Goal: Task Accomplishment & Management: Use online tool/utility

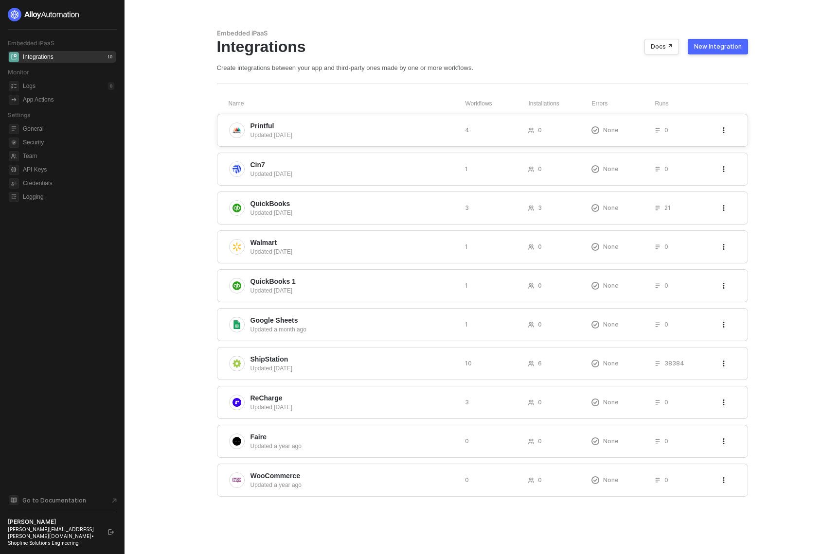
click at [268, 131] on div "Updated 7 days ago" at bounding box center [353, 135] width 207 height 9
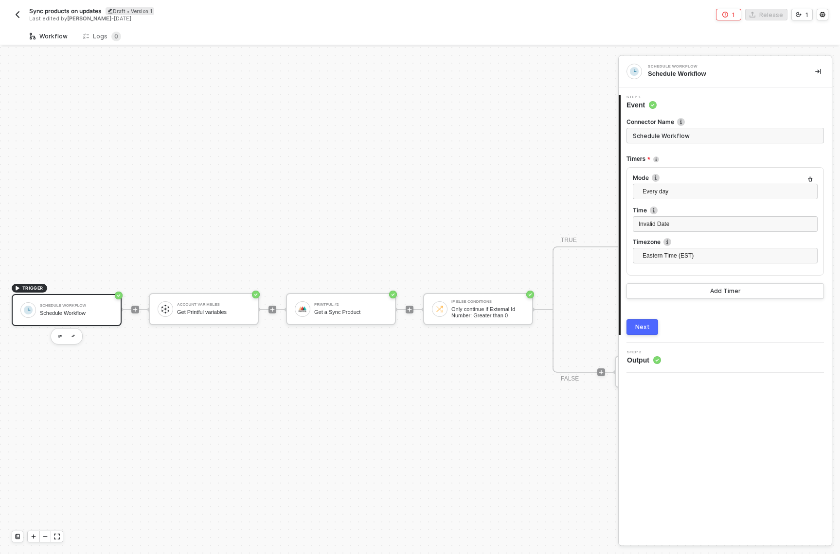
scroll to position [25, 0]
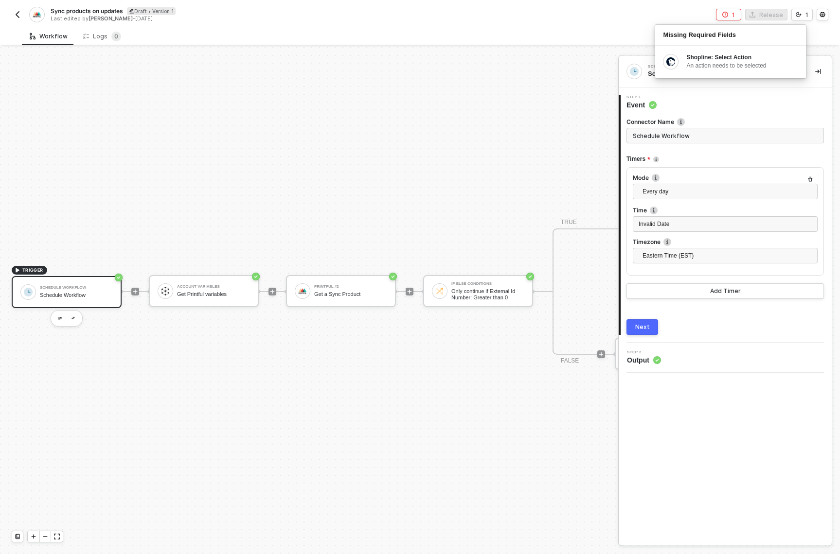
click at [508, 16] on div "1 Release 1 Missing Required Fields Shopline: Select Action An action needs to …" at bounding box center [624, 15] width 408 height 12
click at [735, 456] on div "Schedule Workflow Schedule Workflow 1 Step 1 Event Connector Name Schedule Work…" at bounding box center [724, 301] width 213 height 490
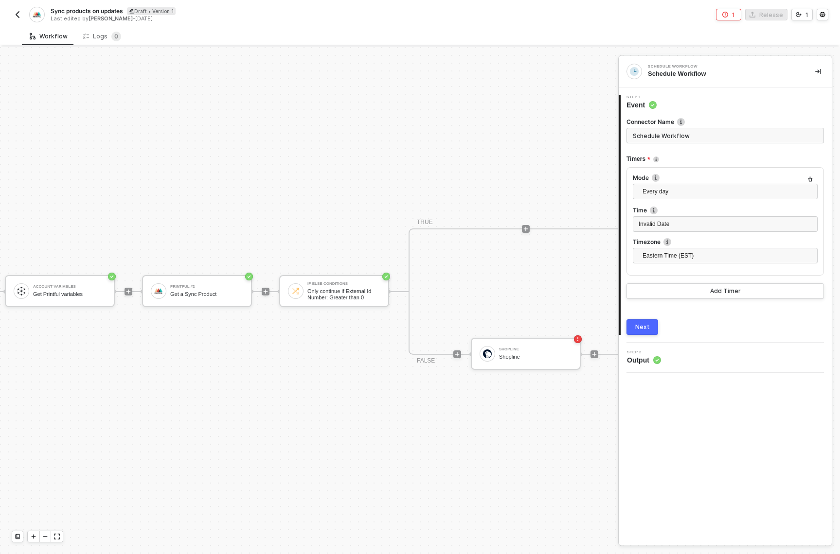
scroll to position [25, 254]
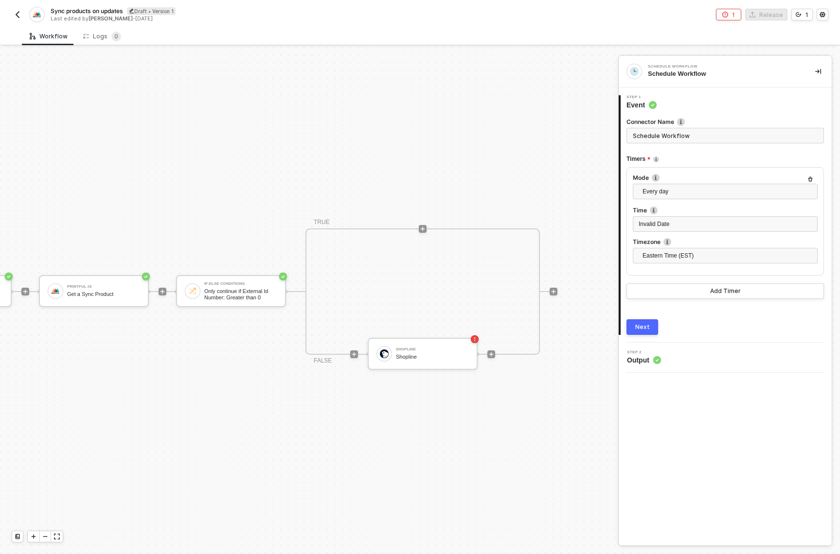
click at [18, 14] on img "button" at bounding box center [18, 15] width 8 height 8
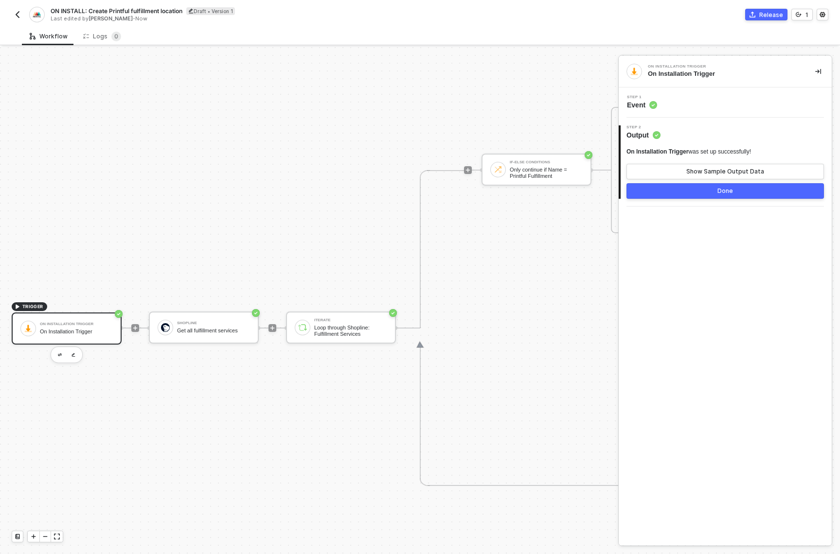
scroll to position [363, 0]
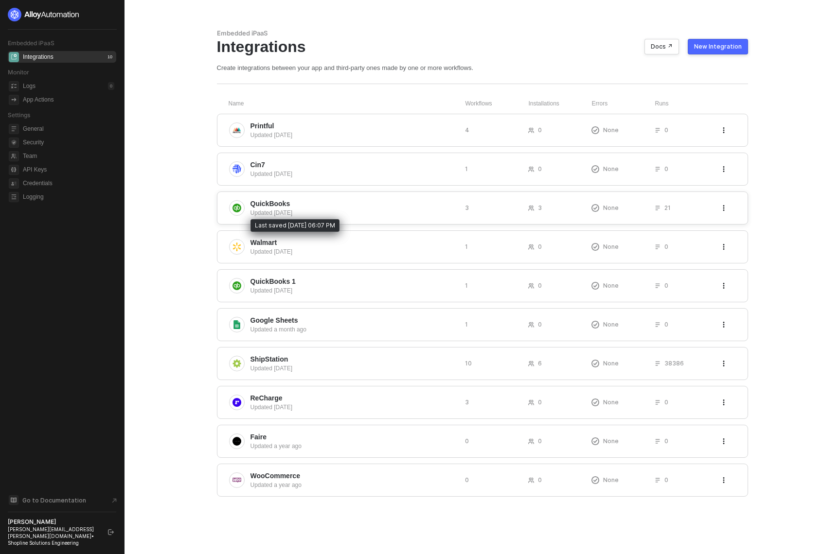
click at [389, 208] on span "QuickBooks" at bounding box center [353, 204] width 207 height 10
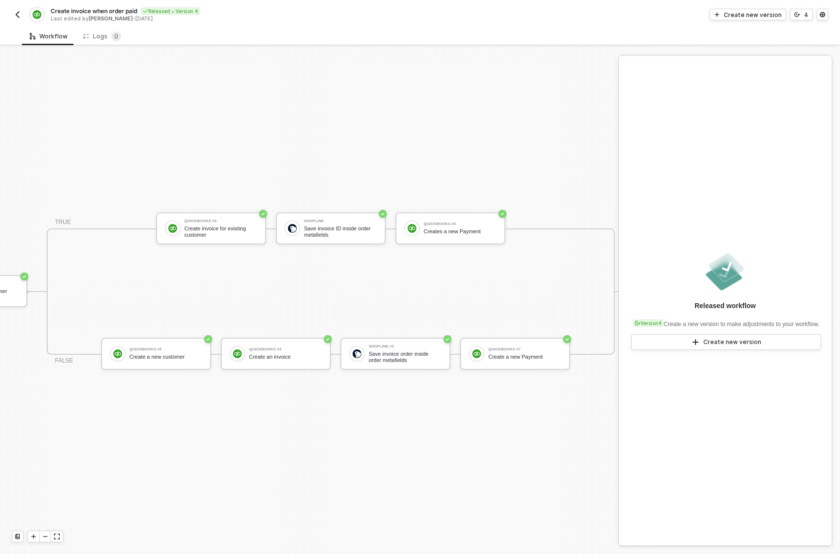
scroll to position [25, 454]
click at [294, 348] on div "QuickBooks #4" at bounding box center [284, 350] width 73 height 4
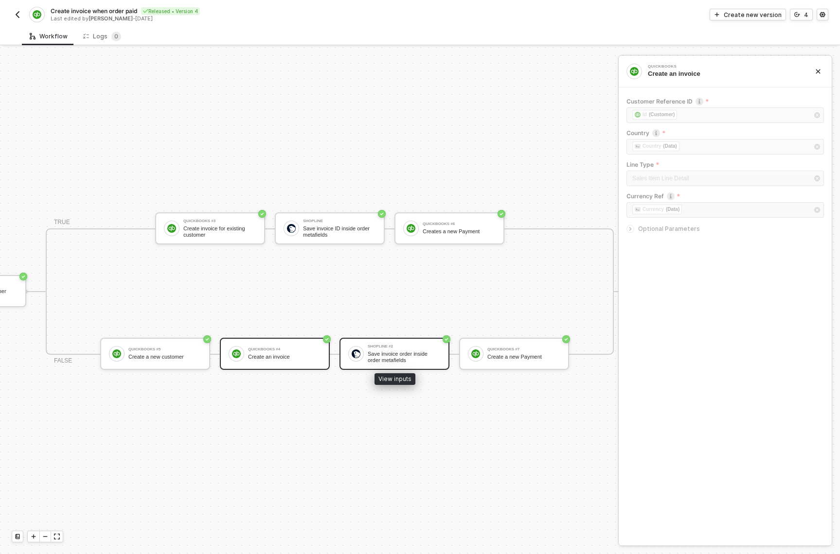
click at [390, 351] on div "Save invoice order inside order metafields" at bounding box center [404, 357] width 73 height 12
click at [306, 346] on div "QuickBooks #4 Create an invoice" at bounding box center [284, 354] width 73 height 18
click at [699, 69] on div "QuickBooks Create an invoice" at bounding box center [724, 72] width 152 height 14
click at [415, 358] on div "Shopline #2 Save invoice order inside order metafields" at bounding box center [394, 354] width 110 height 32
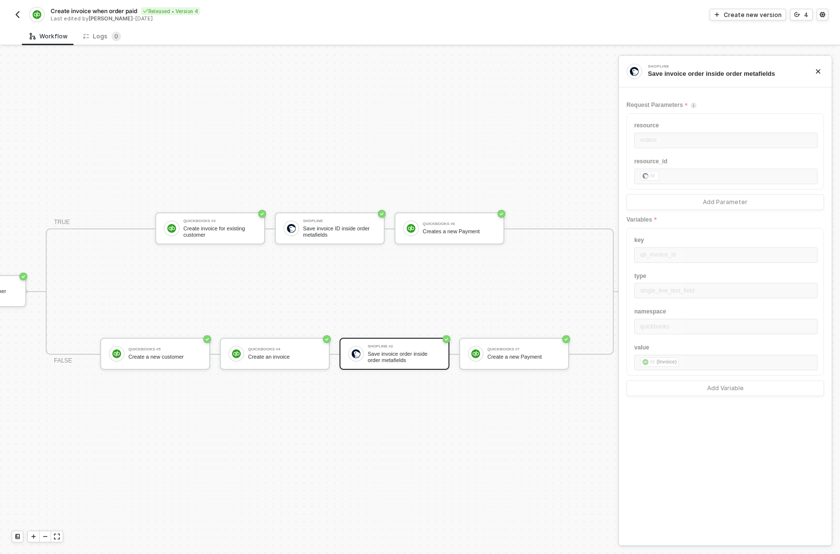
drag, startPoint x: 666, startPoint y: 175, endPoint x: 663, endPoint y: 166, distance: 9.1
click at [666, 175] on div "resource orders resource_id ﻿ ﻿ Id ﻿ Add Parameter" at bounding box center [724, 161] width 197 height 97
click at [496, 348] on div "QuickBooks #7" at bounding box center [523, 350] width 73 height 4
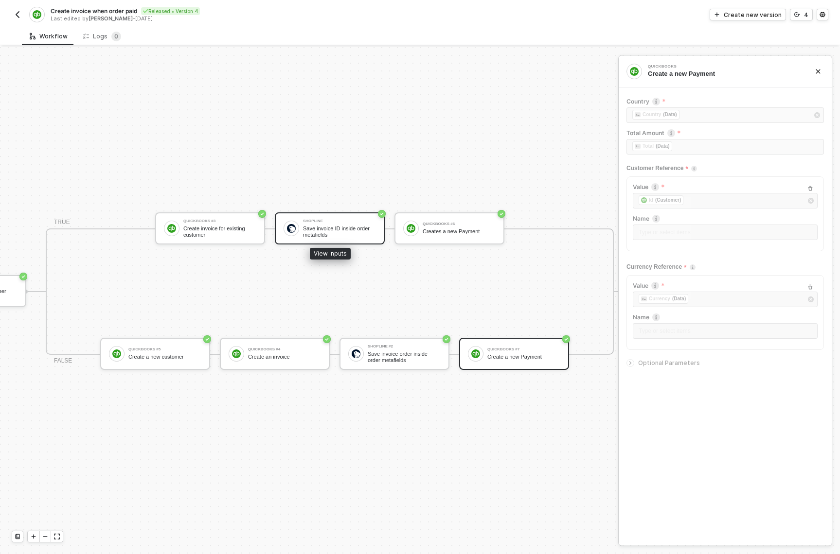
click at [348, 226] on div "Save invoice ID inside order metafields" at bounding box center [339, 232] width 73 height 12
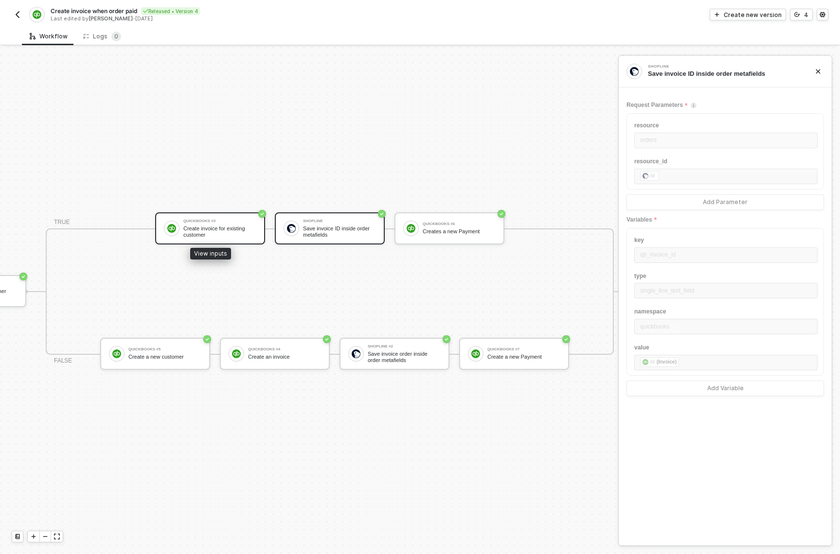
click at [193, 226] on div "Create invoice for existing customer" at bounding box center [219, 232] width 73 height 12
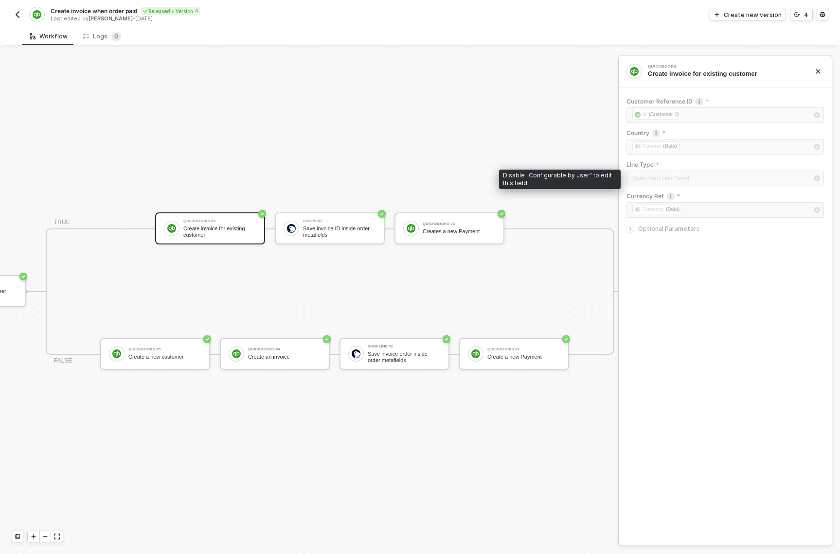
click at [689, 181] on div "Sales Item Line Detail" at bounding box center [724, 180] width 197 height 18
click at [676, 175] on div "Sales Item Line Detail" at bounding box center [724, 180] width 197 height 18
click at [821, 21] on div "Create invoice when order paid Released • Version 4 Last edited by Jared Poole …" at bounding box center [420, 13] width 816 height 27
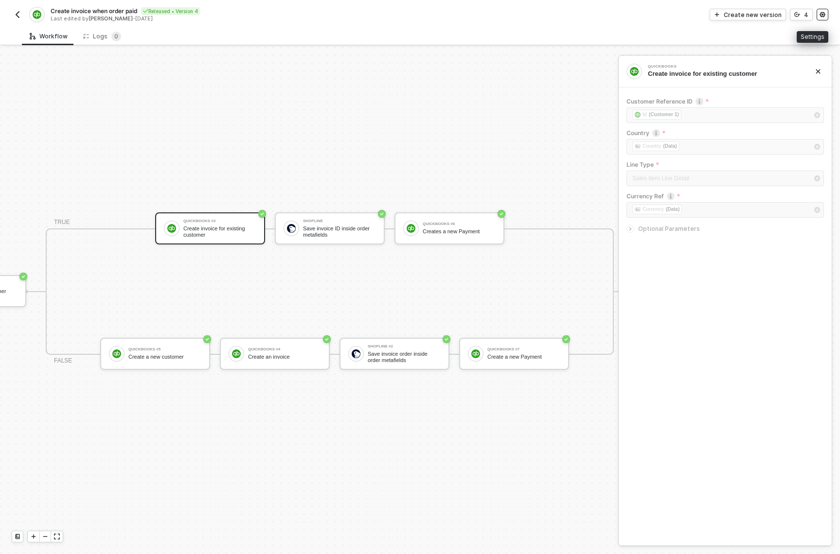
click at [822, 17] on icon "icon-settings" at bounding box center [822, 15] width 6 height 6
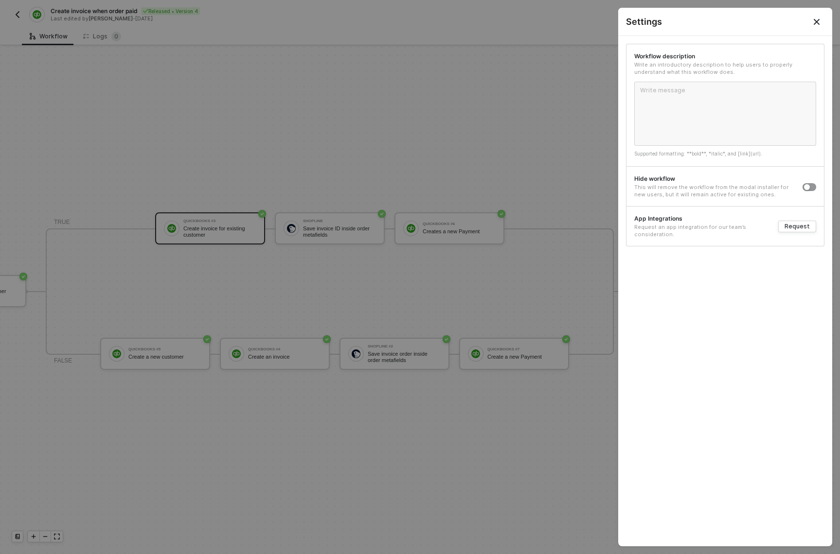
click at [817, 21] on icon "Close" at bounding box center [816, 22] width 8 height 8
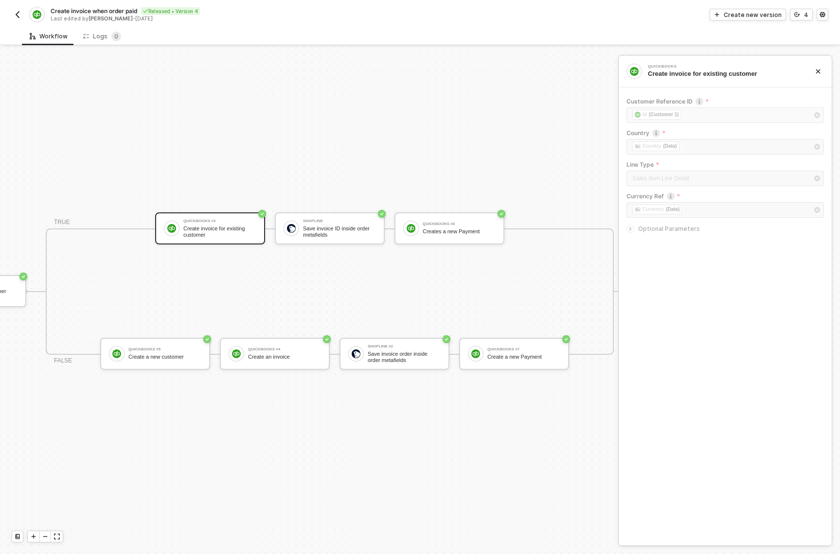
click at [20, 11] on img "button" at bounding box center [18, 15] width 8 height 8
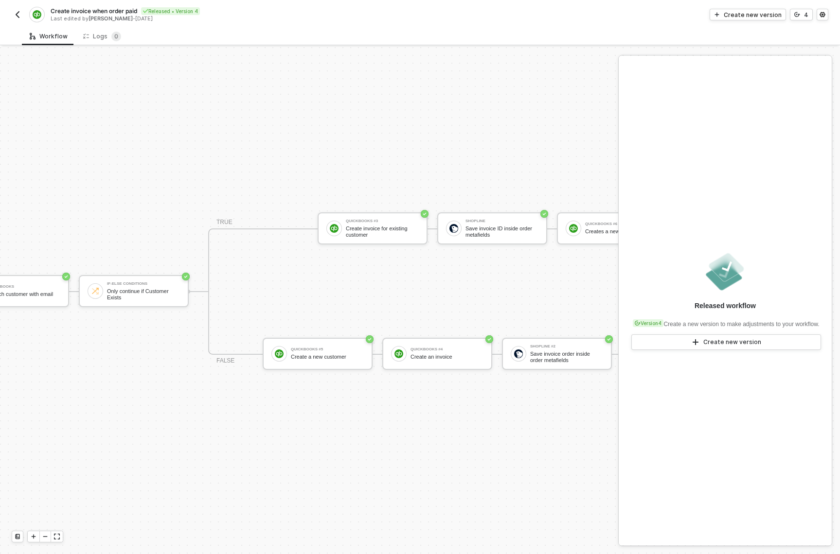
scroll to position [25, 293]
